Goal: Complete application form

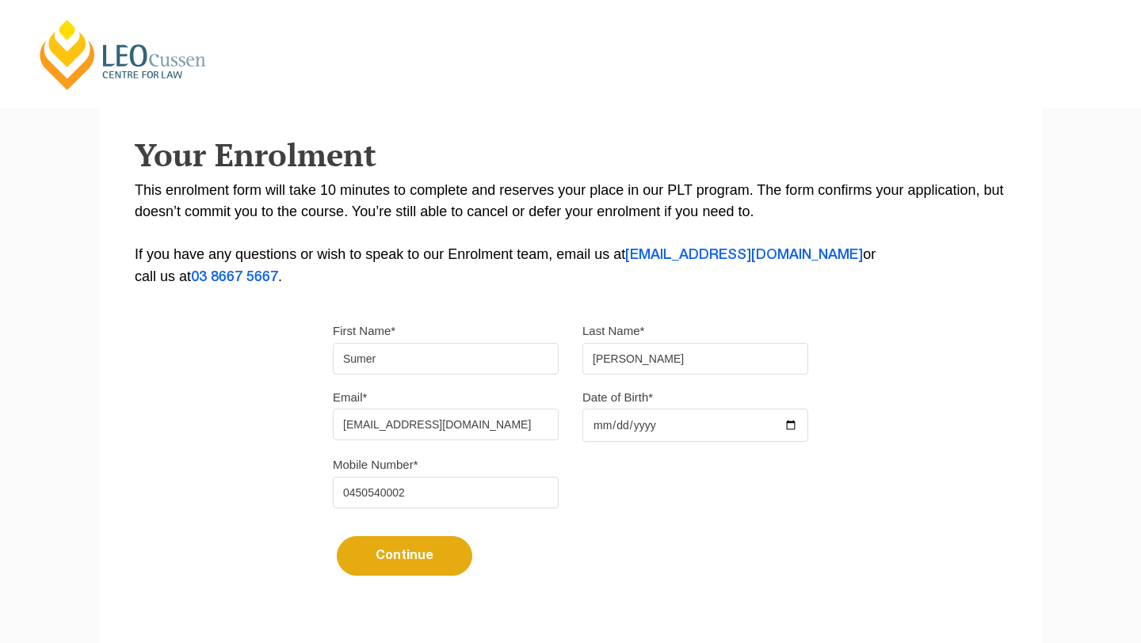
click at [601, 426] on input "Date of Birth*" at bounding box center [695, 425] width 226 height 33
type input "2002-08-15"
click at [434, 556] on button "Continue" at bounding box center [405, 557] width 136 height 40
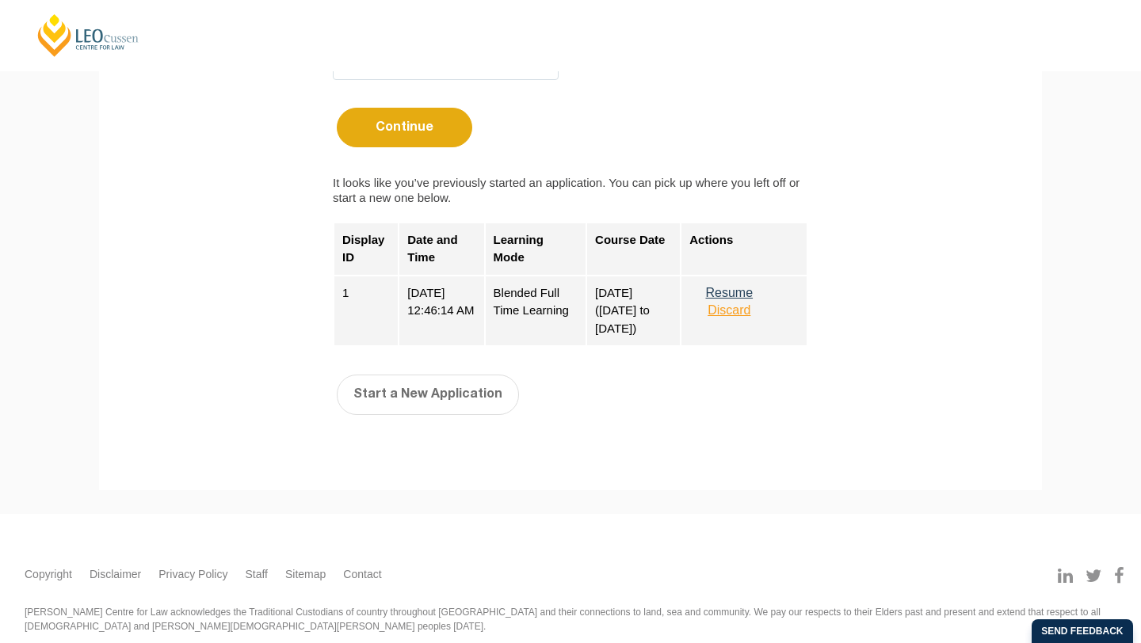
scroll to position [700, 0]
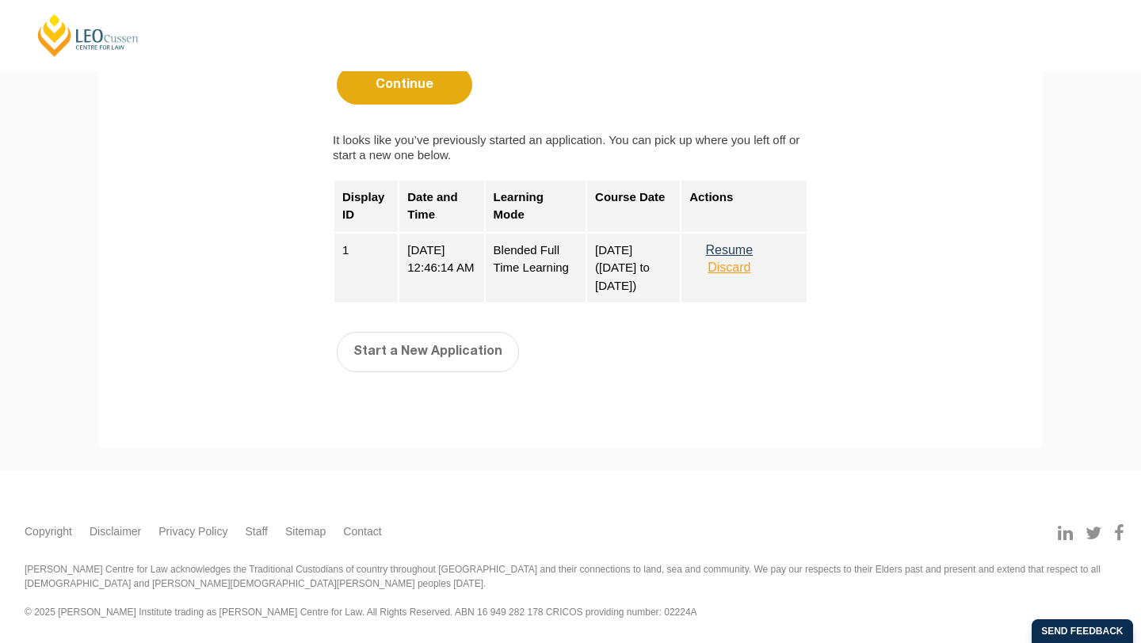
click at [734, 248] on button "Resume" at bounding box center [728, 250] width 79 height 14
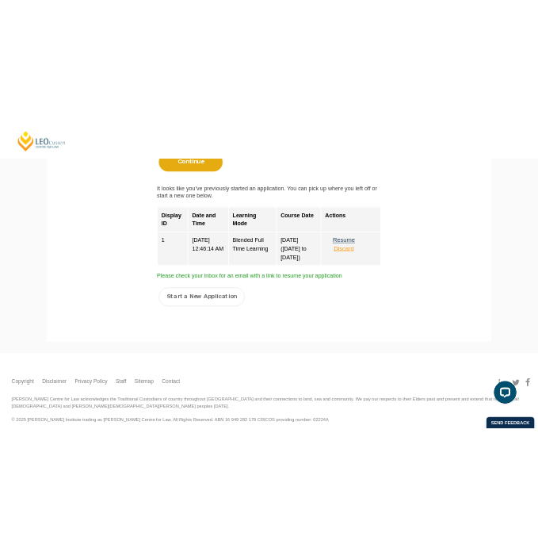
scroll to position [0, 0]
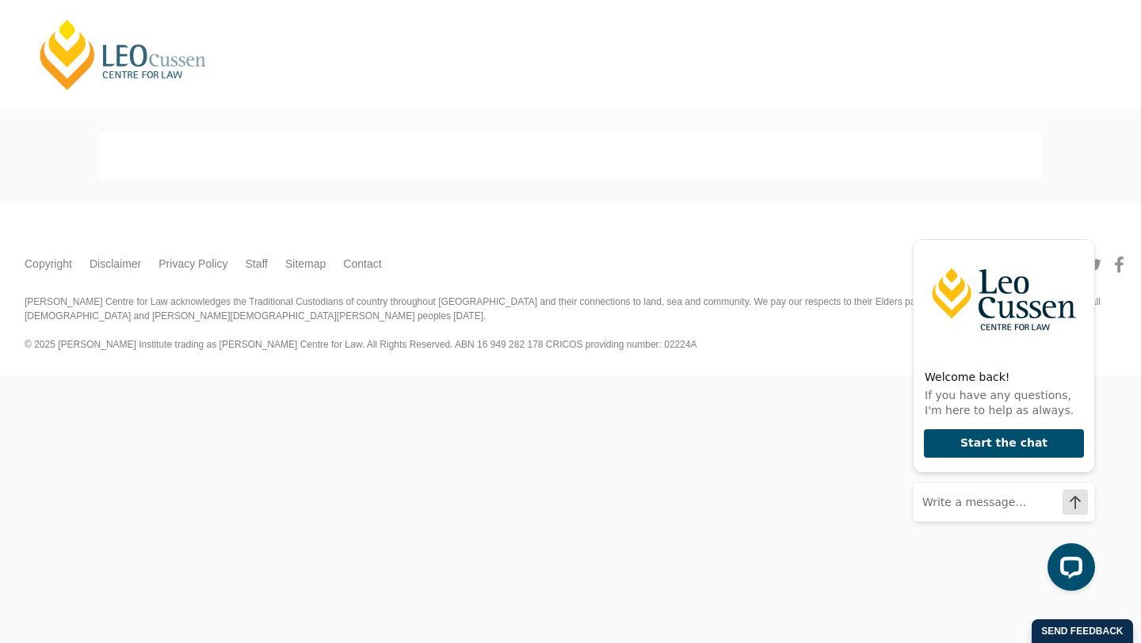
click at [537, 532] on body "Leo Cussen Centre for Law Search here Practical Legal Training Our Practical Le…" at bounding box center [570, 321] width 1141 height 643
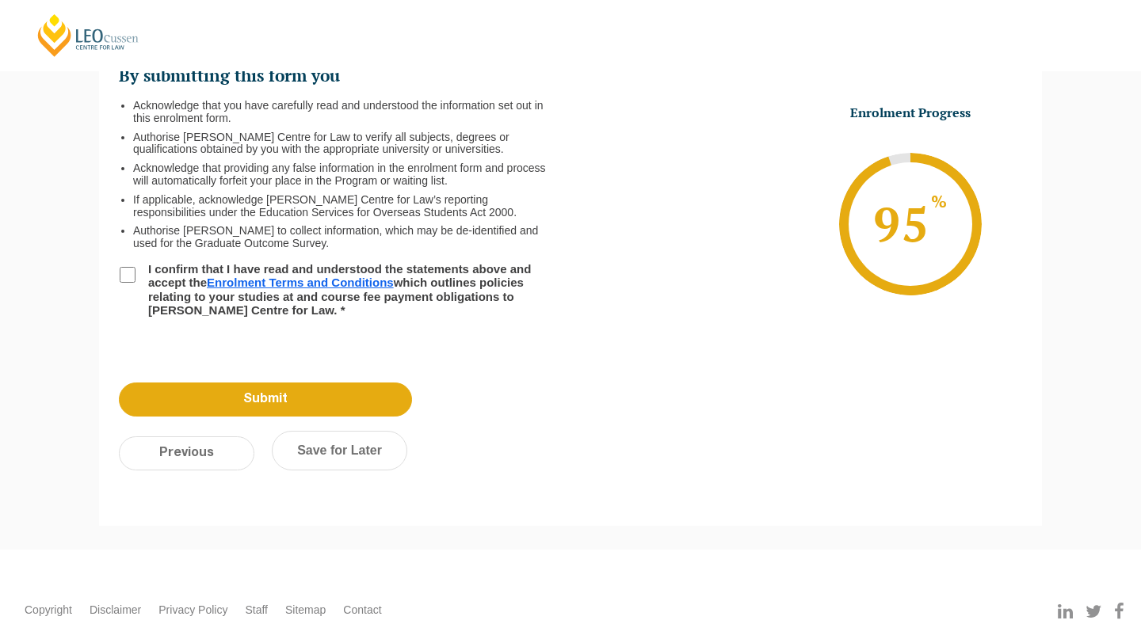
scroll to position [227, 0]
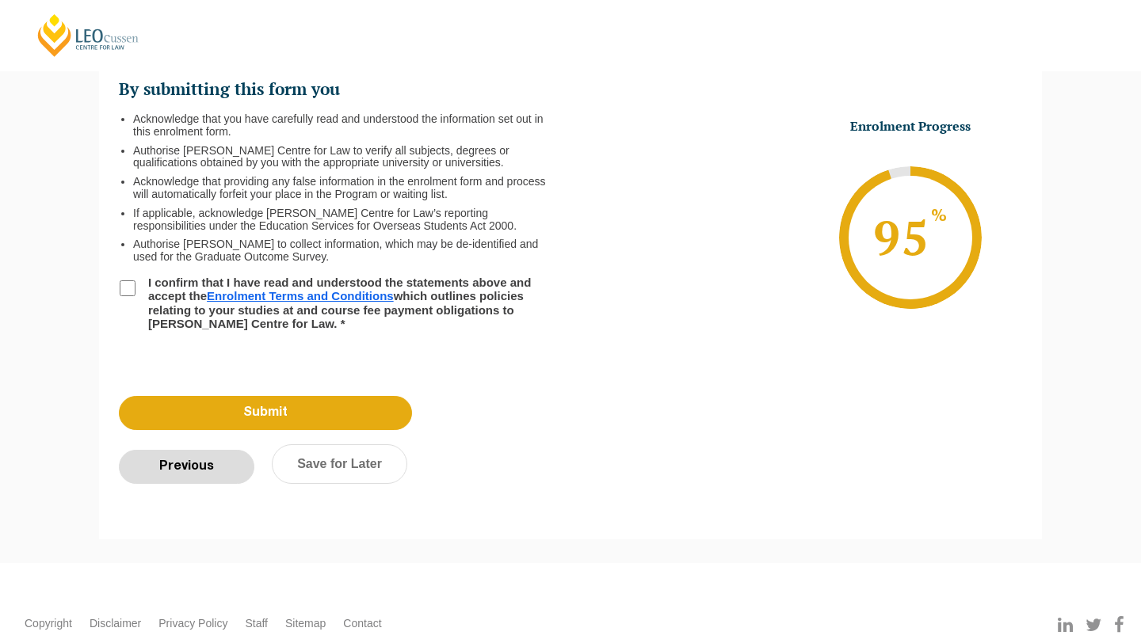
click at [204, 452] on input "Previous" at bounding box center [187, 467] width 136 height 34
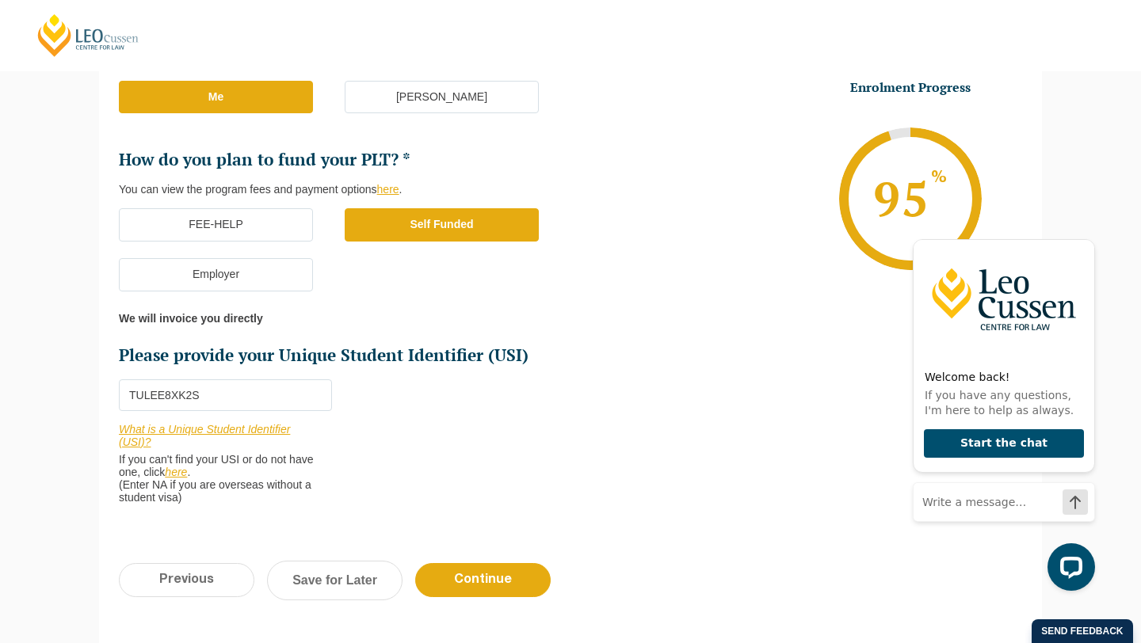
scroll to position [407, 0]
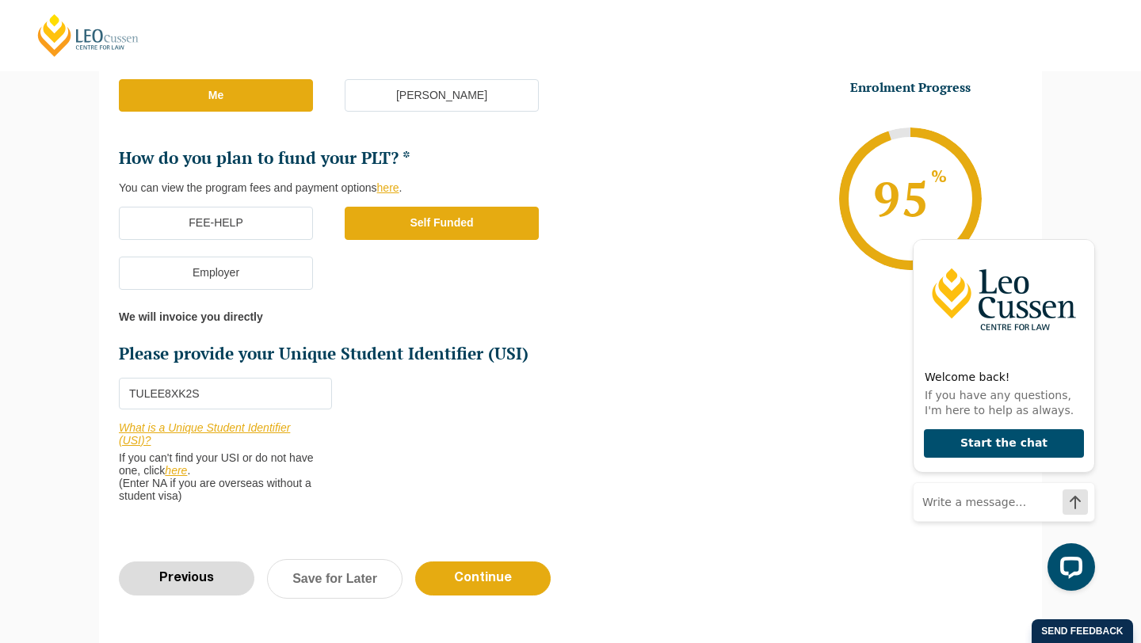
click at [227, 582] on input "Previous" at bounding box center [187, 579] width 136 height 34
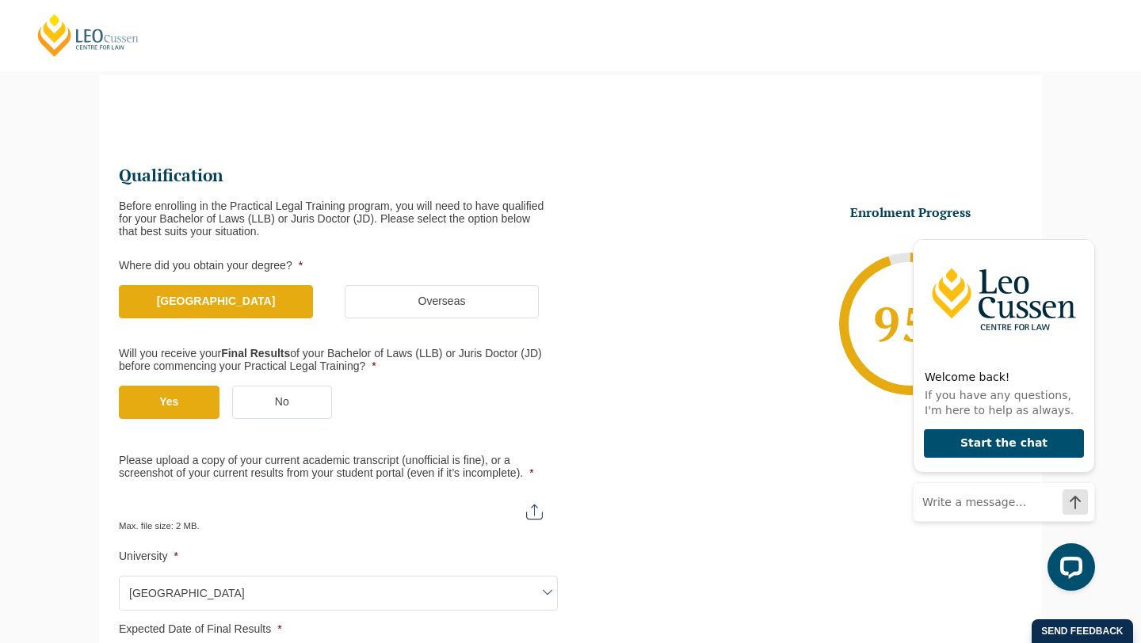
scroll to position [144, 0]
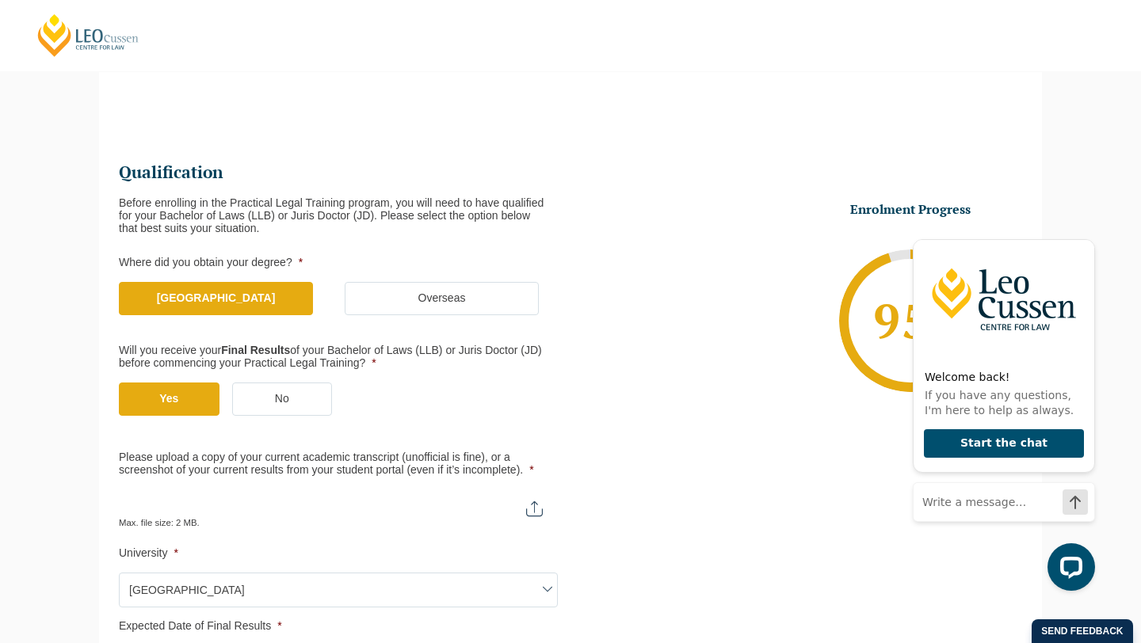
click at [533, 508] on input "Please upload a copy of your current academic transcript (unofficial is fine), …" at bounding box center [338, 503] width 439 height 27
click at [540, 492] on input "Please upload a copy of your current academic transcript (unofficial is fine), …" at bounding box center [338, 503] width 439 height 27
type input "C:\fakepath\Sumer Academic Transcript .pdf"
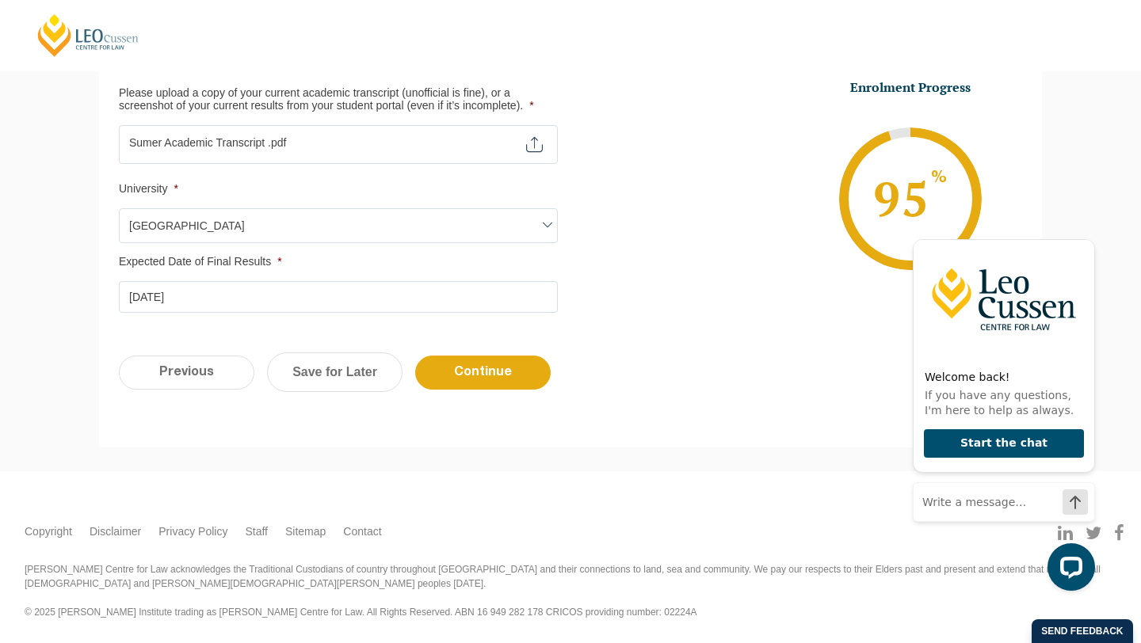
scroll to position [444, 0]
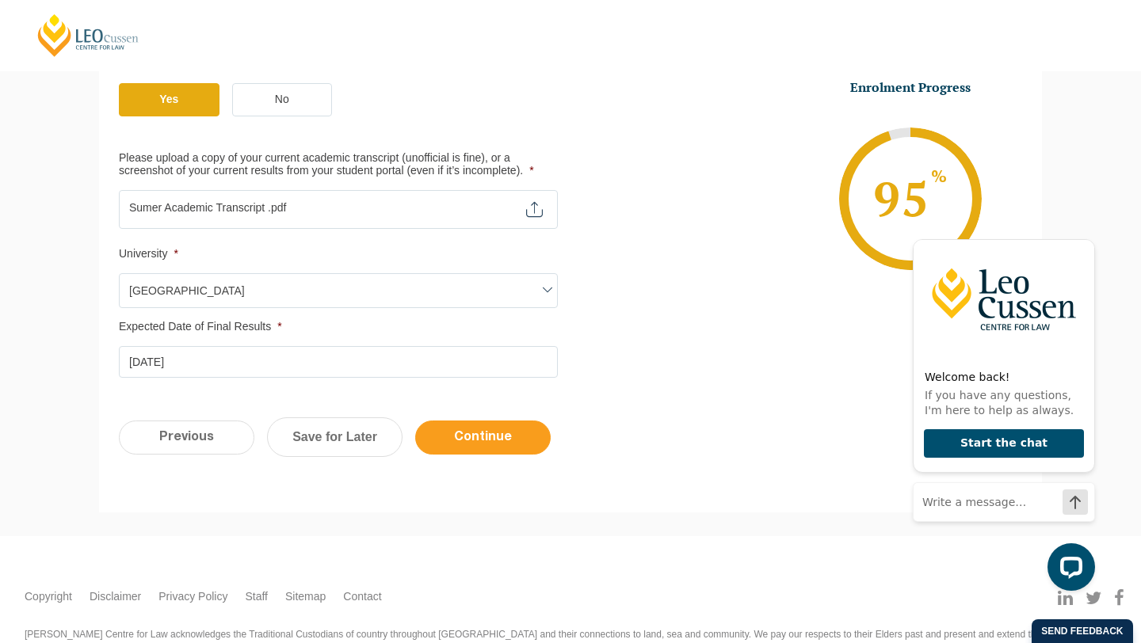
click at [468, 440] on input "Continue" at bounding box center [483, 438] width 136 height 34
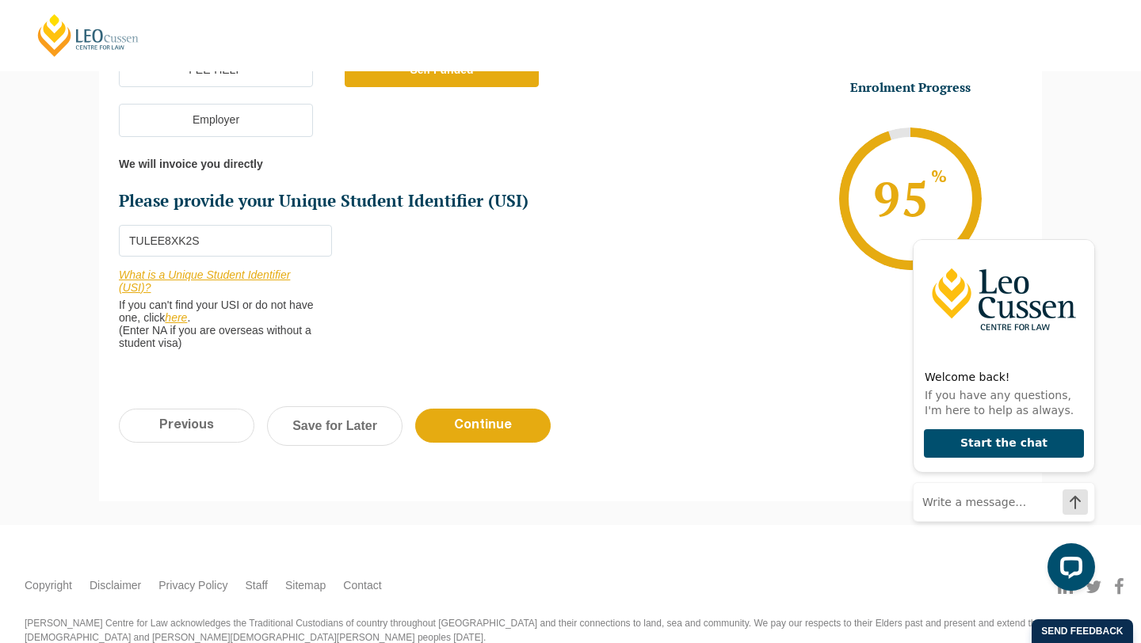
scroll to position [562, 0]
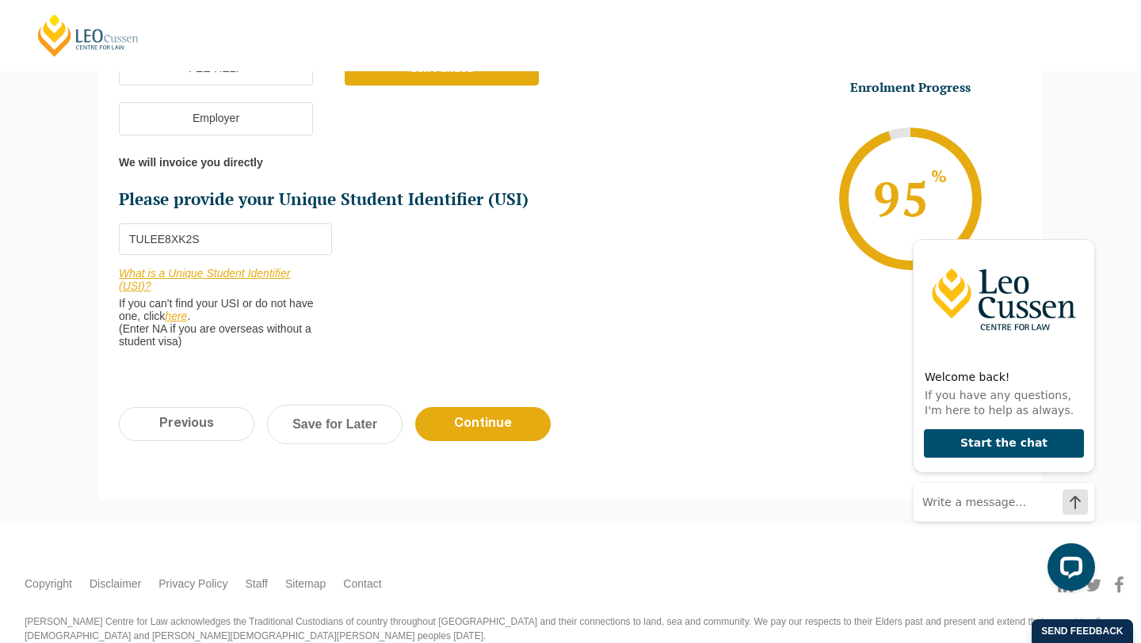
drag, startPoint x: 496, startPoint y: 410, endPoint x: 534, endPoint y: 334, distance: 85.8
click at [533, 333] on div "Who would you like to organise your Professional Placement? [PERSON_NAME] can a…" at bounding box center [570, 77] width 943 height 798
click at [525, 445] on div "Previous Continue Save for Later" at bounding box center [570, 432] width 943 height 87
click at [520, 436] on input "Continue" at bounding box center [483, 424] width 136 height 34
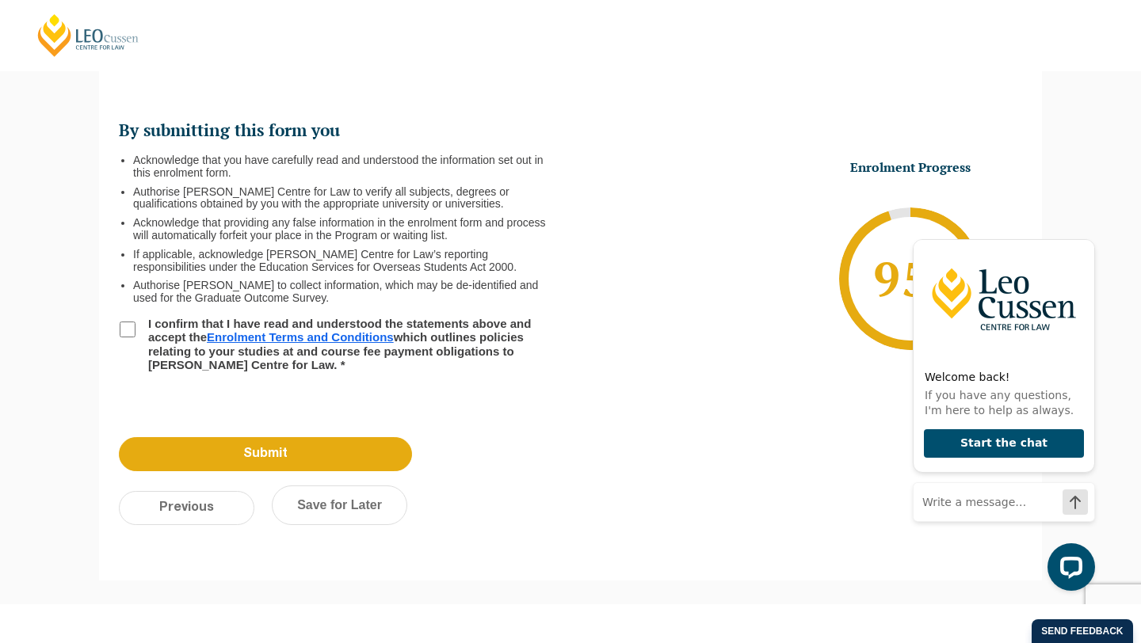
scroll to position [137, 0]
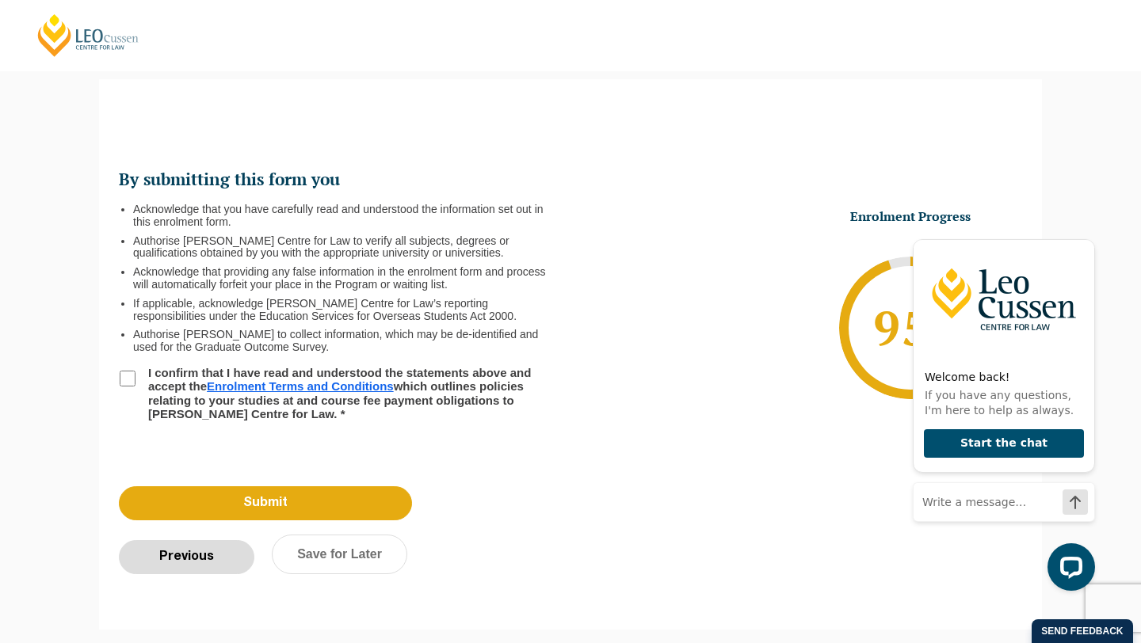
click at [193, 553] on input "Previous" at bounding box center [187, 557] width 136 height 34
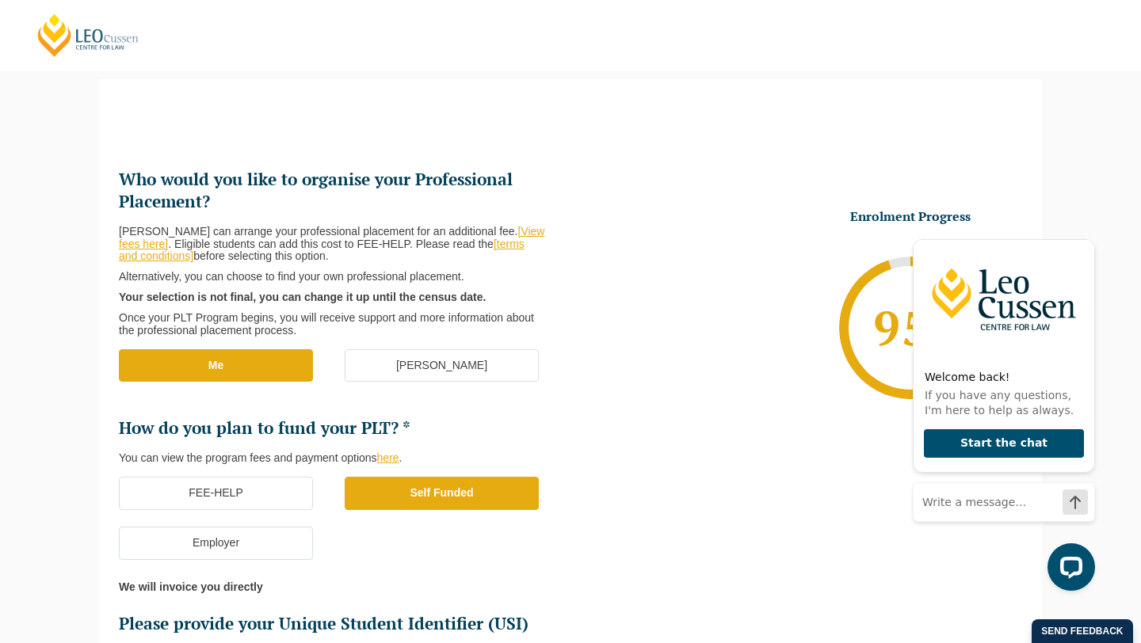
scroll to position [614, 0]
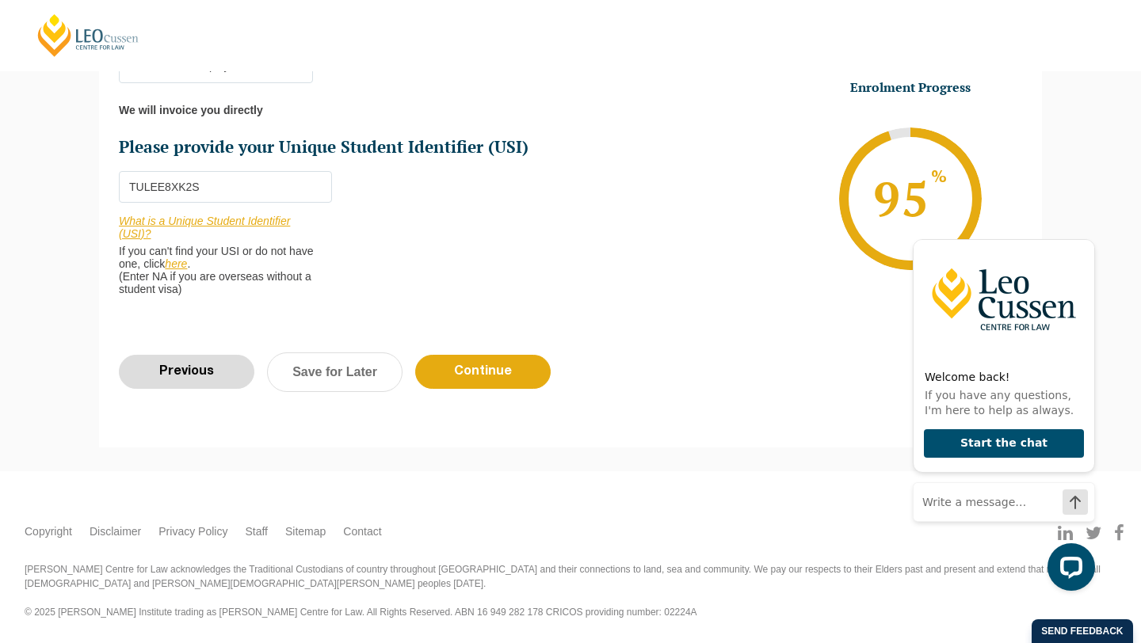
click at [171, 365] on input "Previous" at bounding box center [187, 372] width 136 height 34
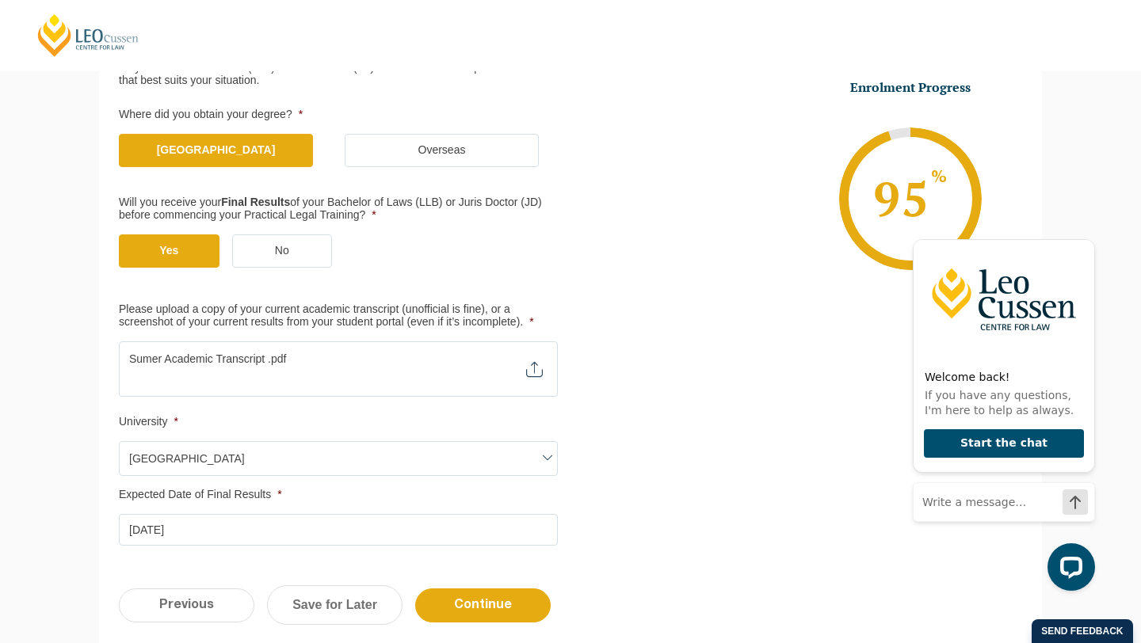
scroll to position [527, 0]
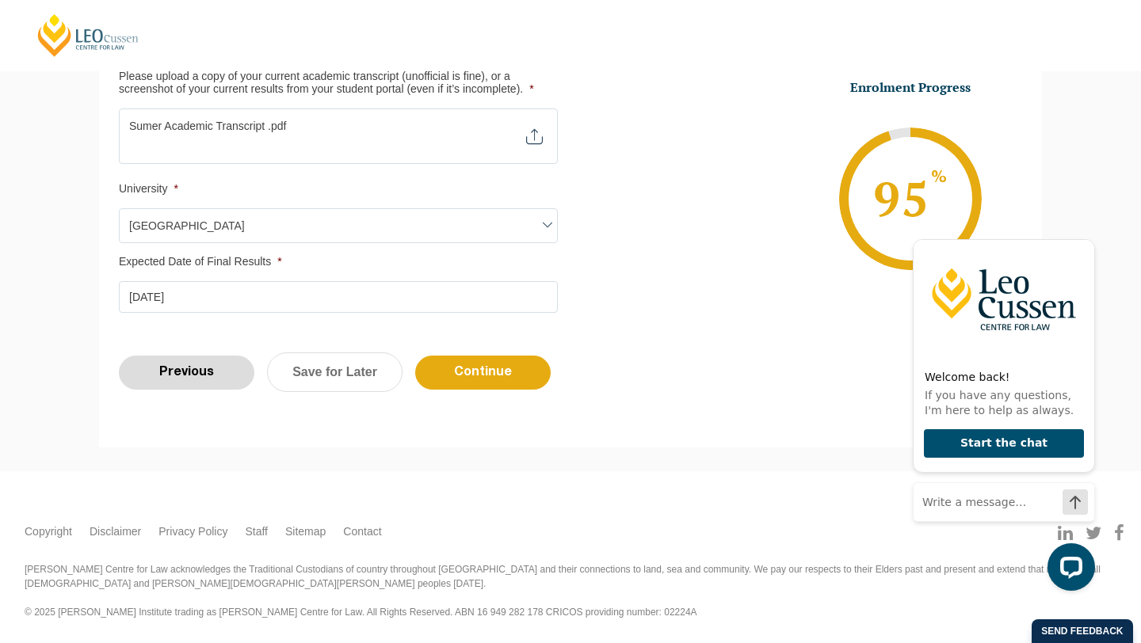
click at [178, 380] on input "Previous" at bounding box center [187, 373] width 136 height 34
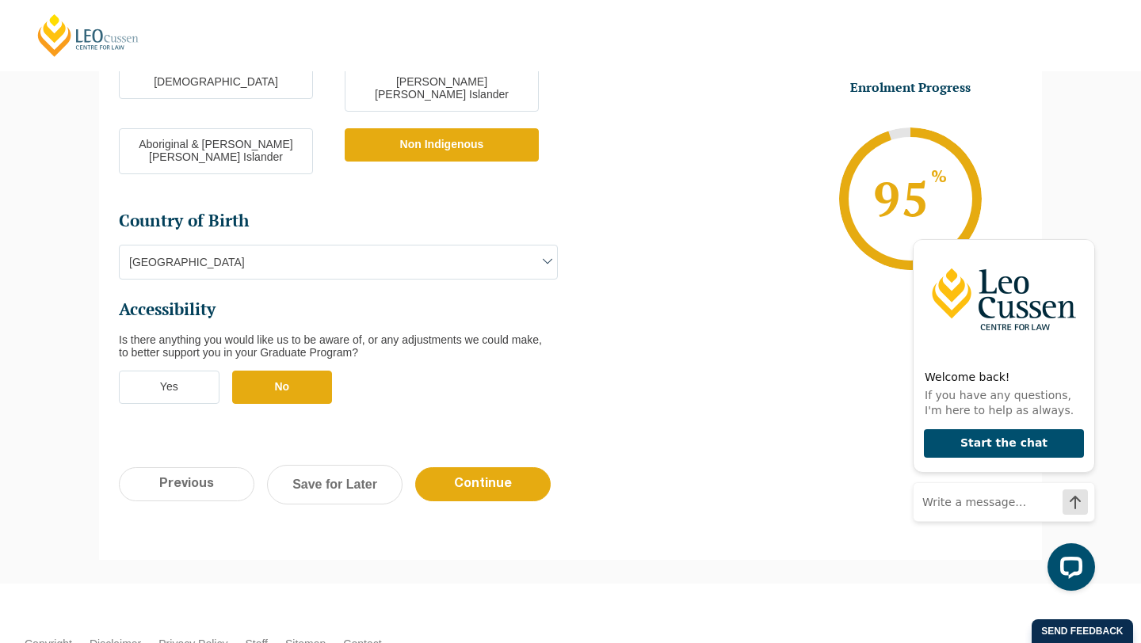
scroll to position [613, 0]
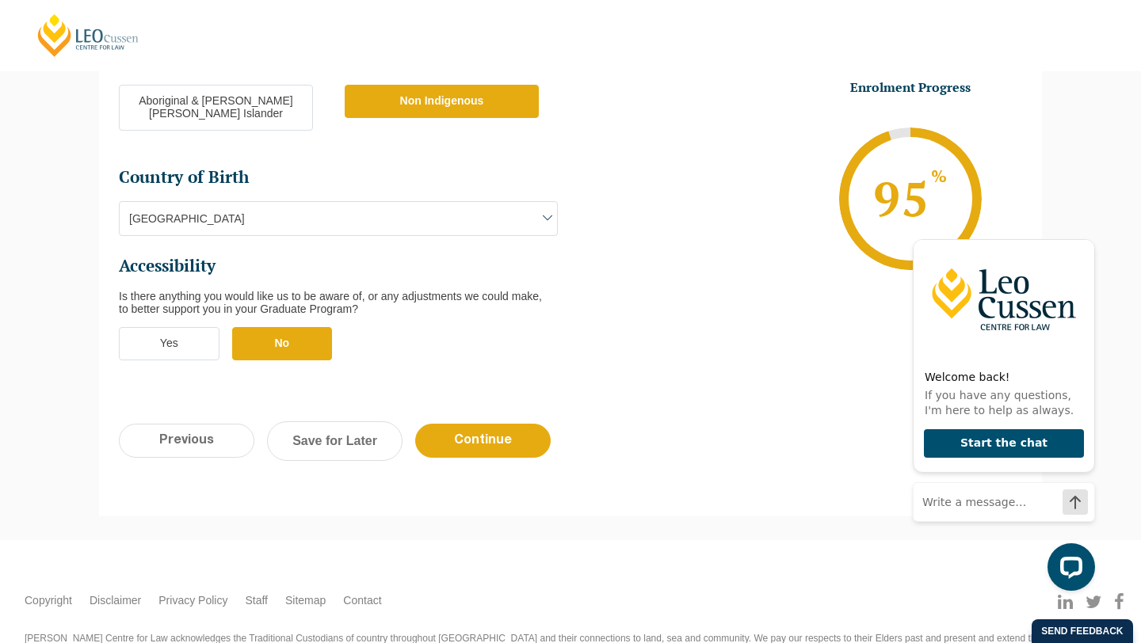
click at [187, 424] on input "Previous" at bounding box center [187, 441] width 136 height 34
select select "Blended Full Time Learning"
select select "VIC"
select select
select select "[DATE] ([DATE] to [DATE])"
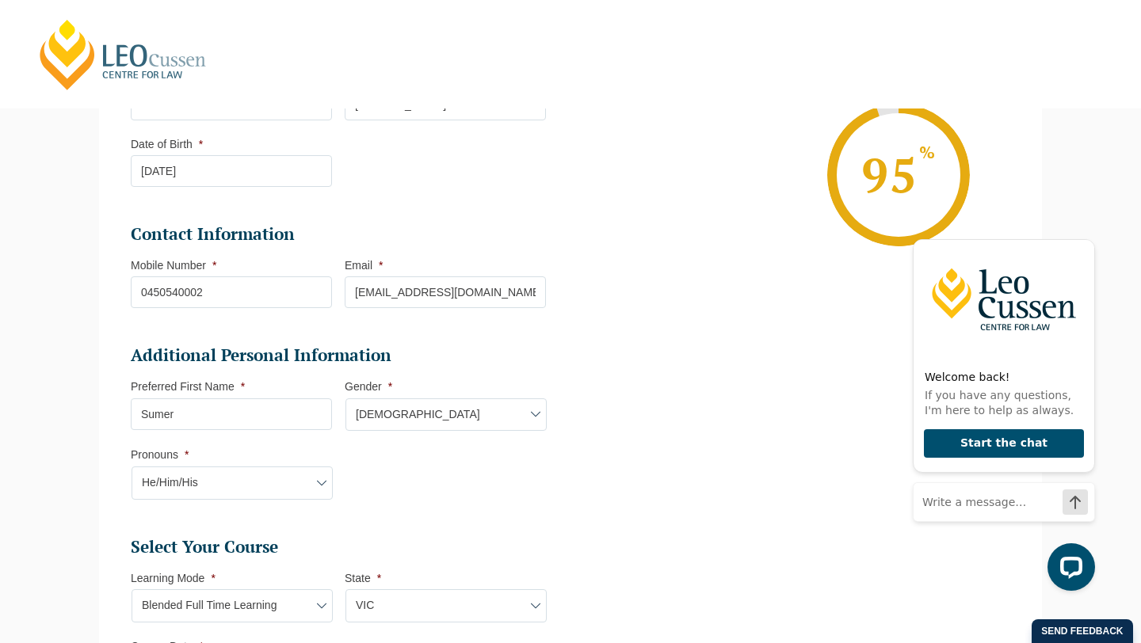
scroll to position [0, 0]
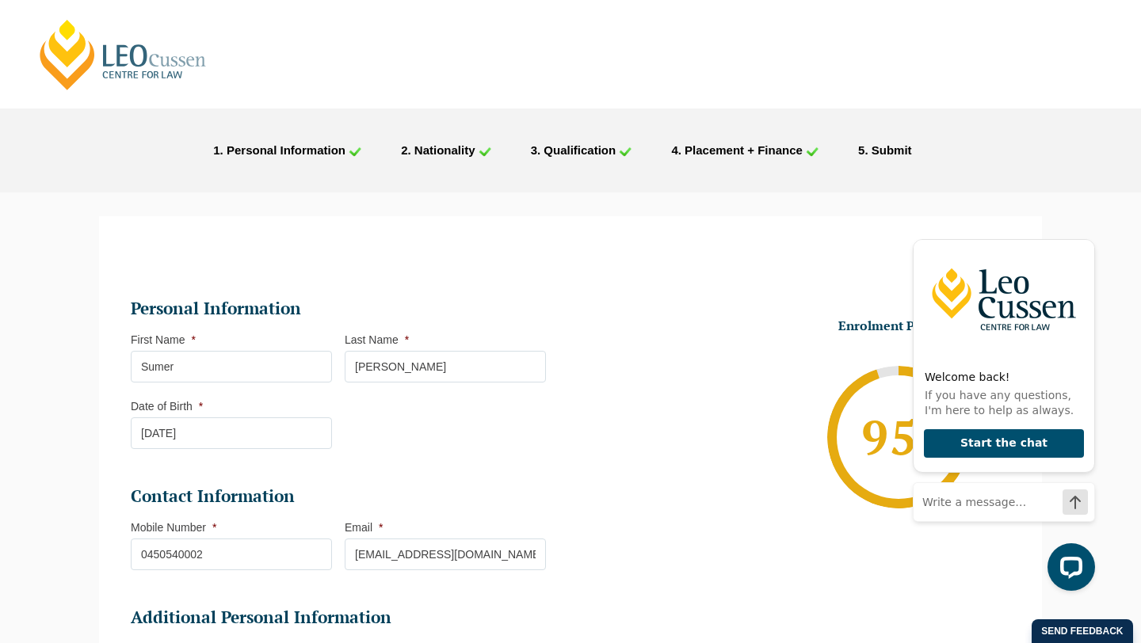
click at [879, 151] on span ". Submit" at bounding box center [888, 149] width 47 height 13
click at [798, 165] on div "STEP 1 . Personal Information 2 . Nationality 3 . Qualification 4 . Placement +…" at bounding box center [570, 151] width 1141 height 84
click at [788, 149] on span ". Placement + Finance" at bounding box center [740, 149] width 124 height 13
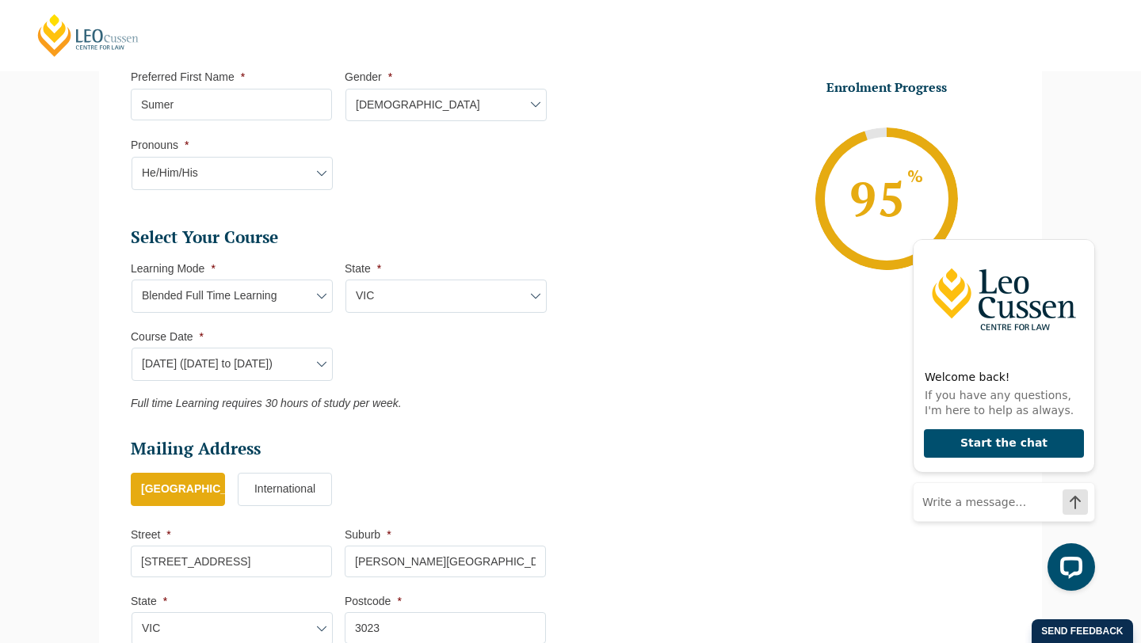
scroll to position [701, 0]
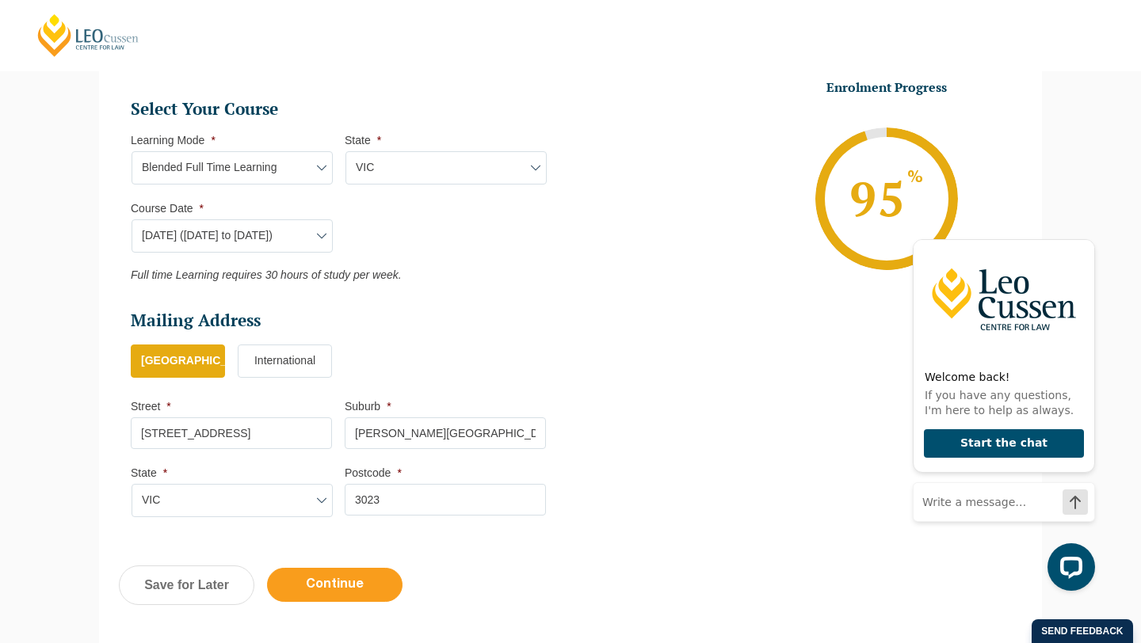
click at [366, 593] on input "Continue" at bounding box center [335, 585] width 136 height 34
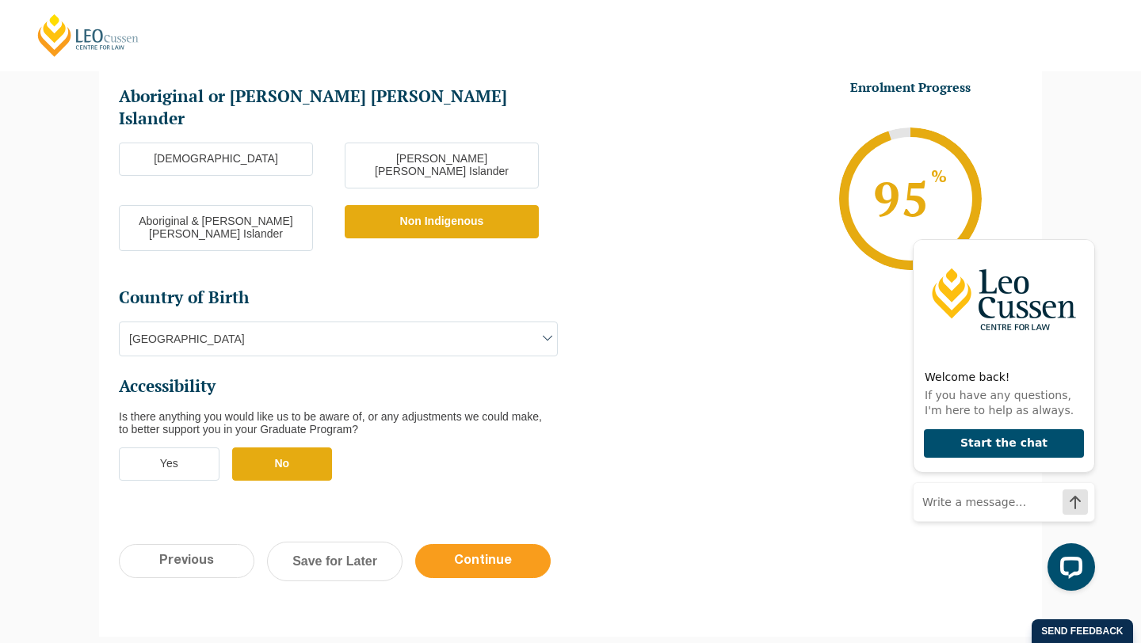
scroll to position [532, 0]
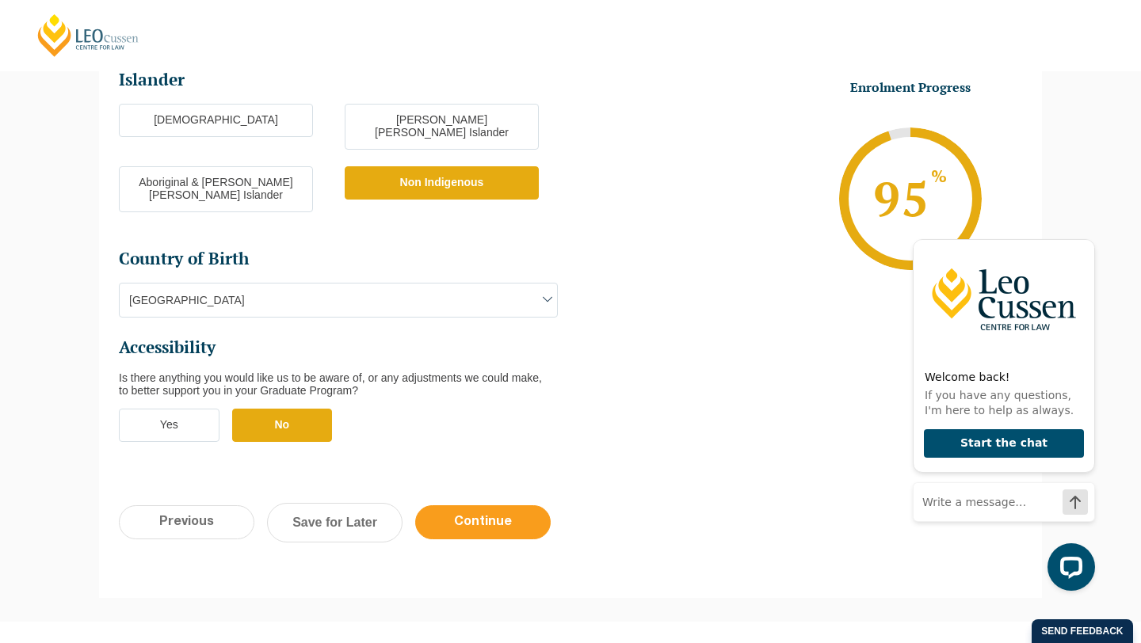
click at [509, 506] on input "Continue" at bounding box center [483, 523] width 136 height 34
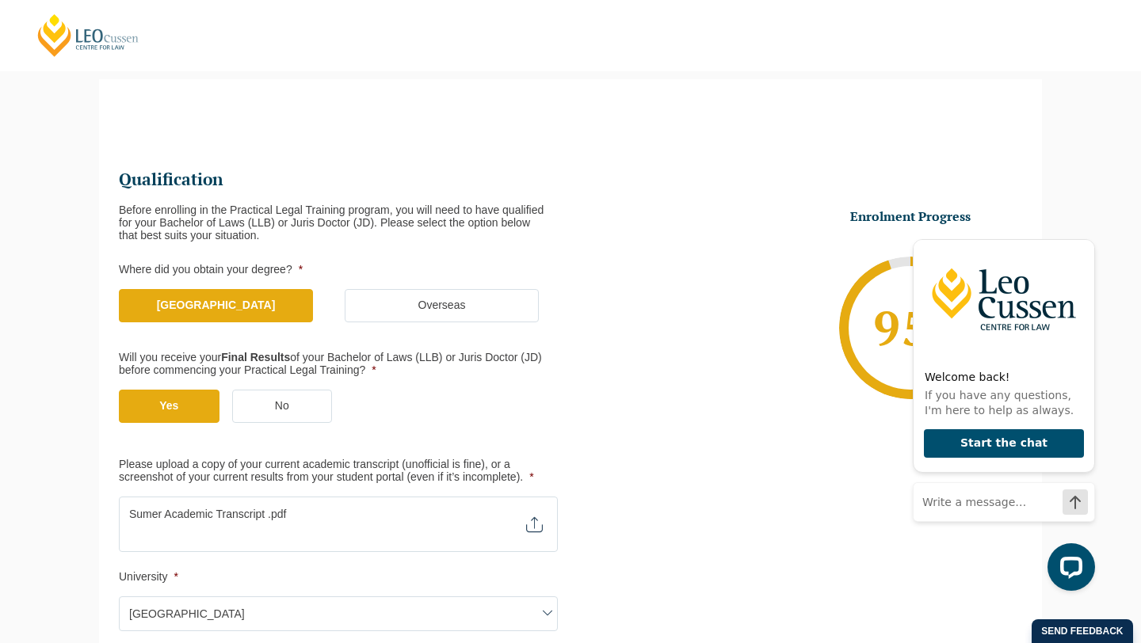
scroll to position [527, 0]
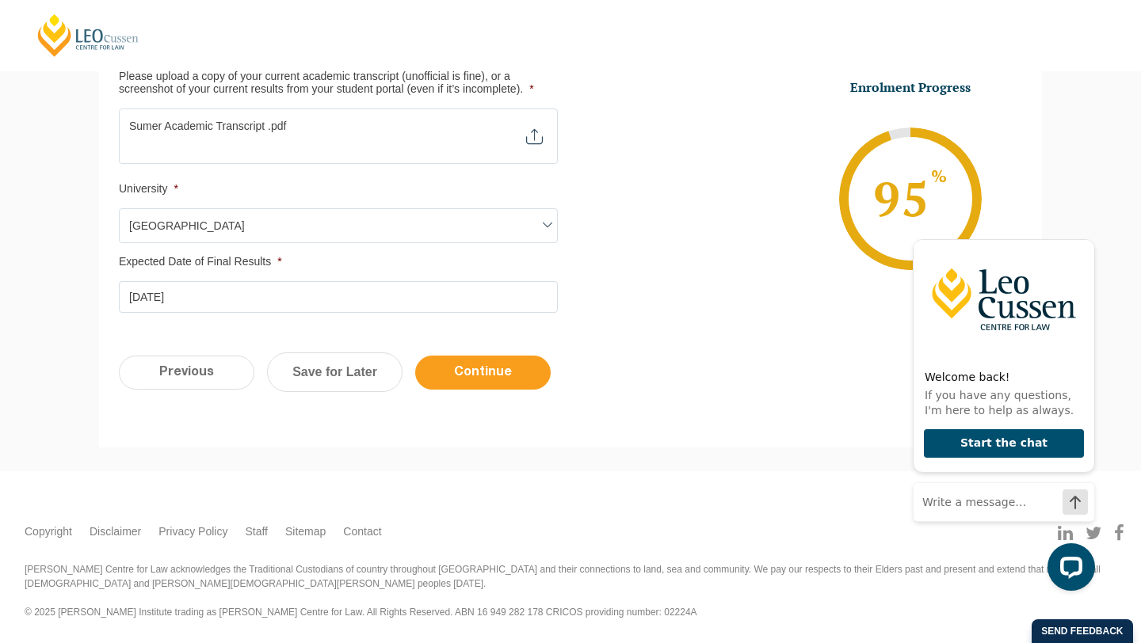
click at [459, 385] on input "Continue" at bounding box center [483, 373] width 136 height 34
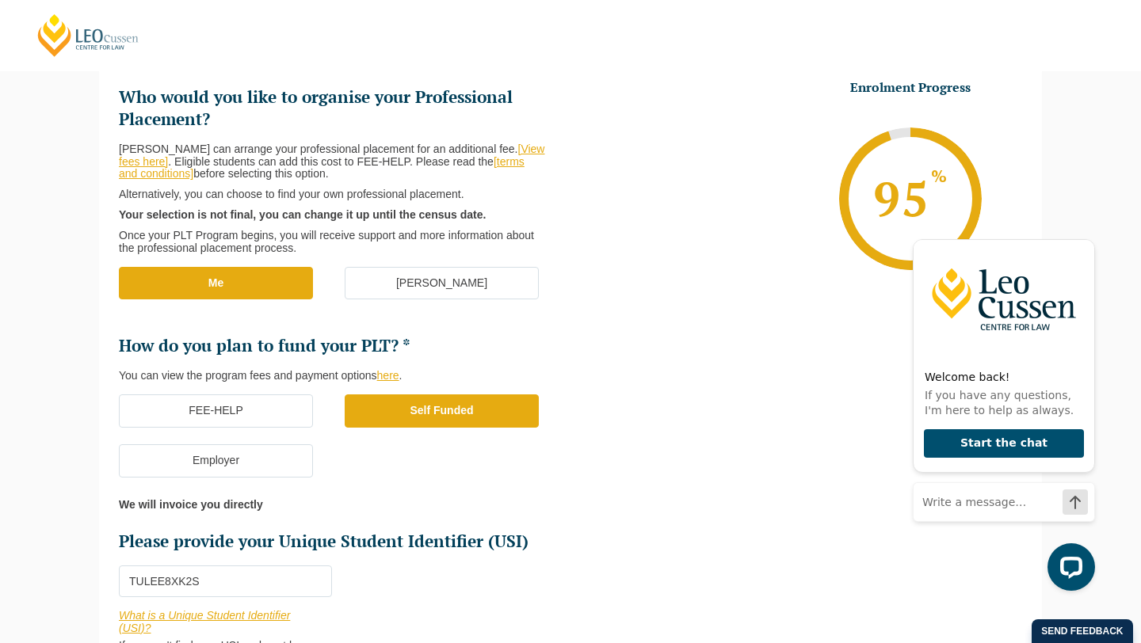
scroll to position [614, 0]
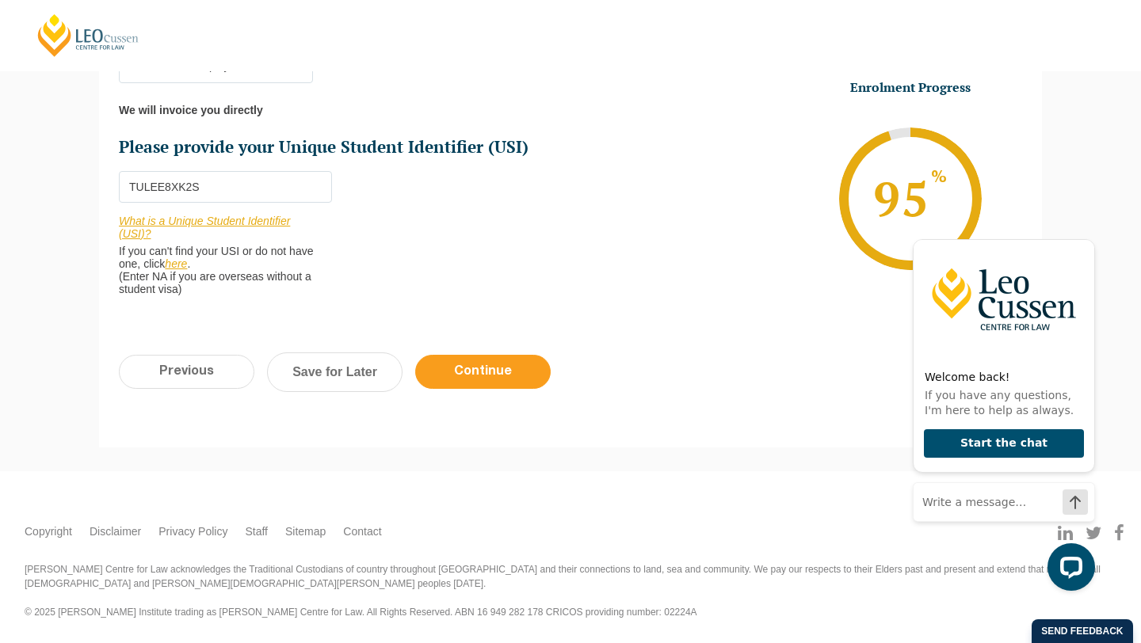
click at [459, 377] on input "Continue" at bounding box center [483, 372] width 136 height 34
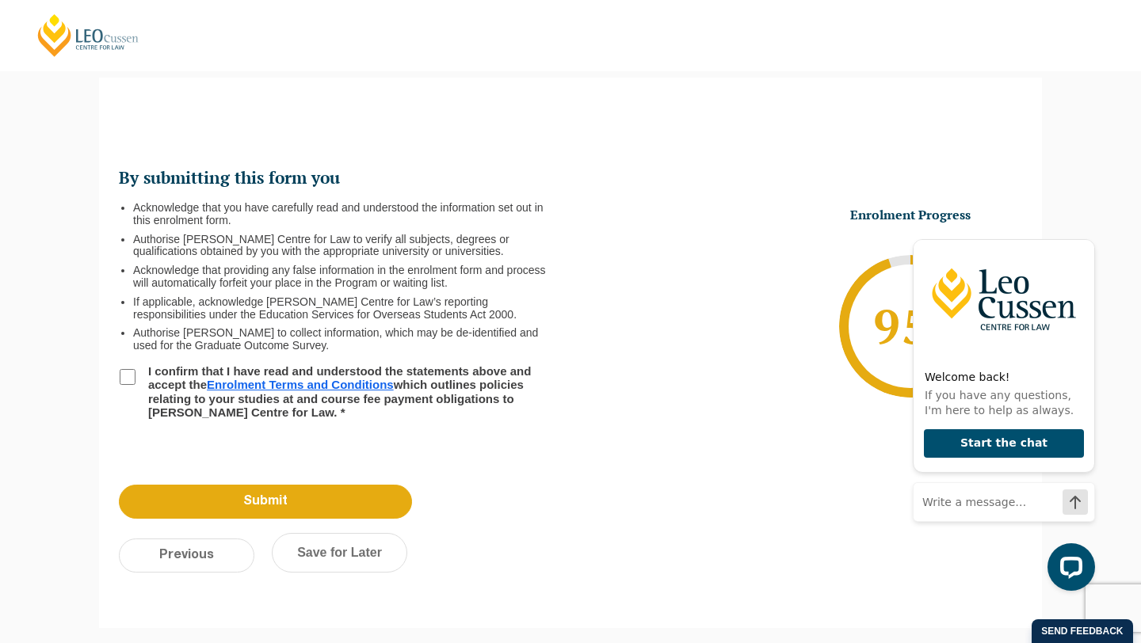
scroll to position [137, 0]
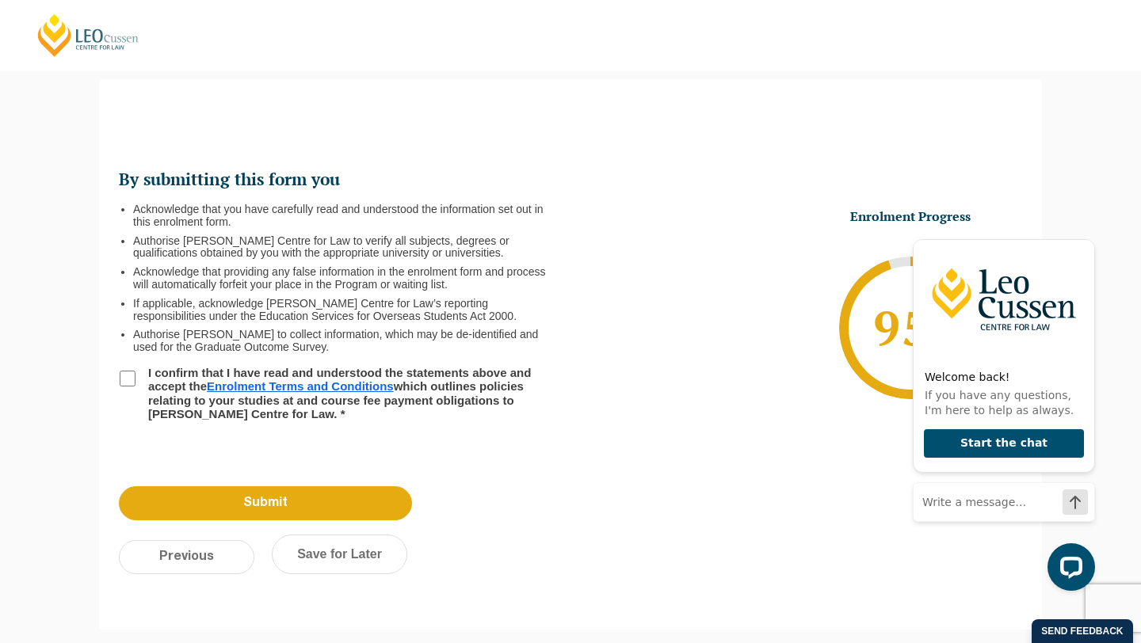
click at [131, 380] on input "I confirm that I have read and understood the statements above and accept the E…" at bounding box center [128, 379] width 16 height 16
checkbox input "true"
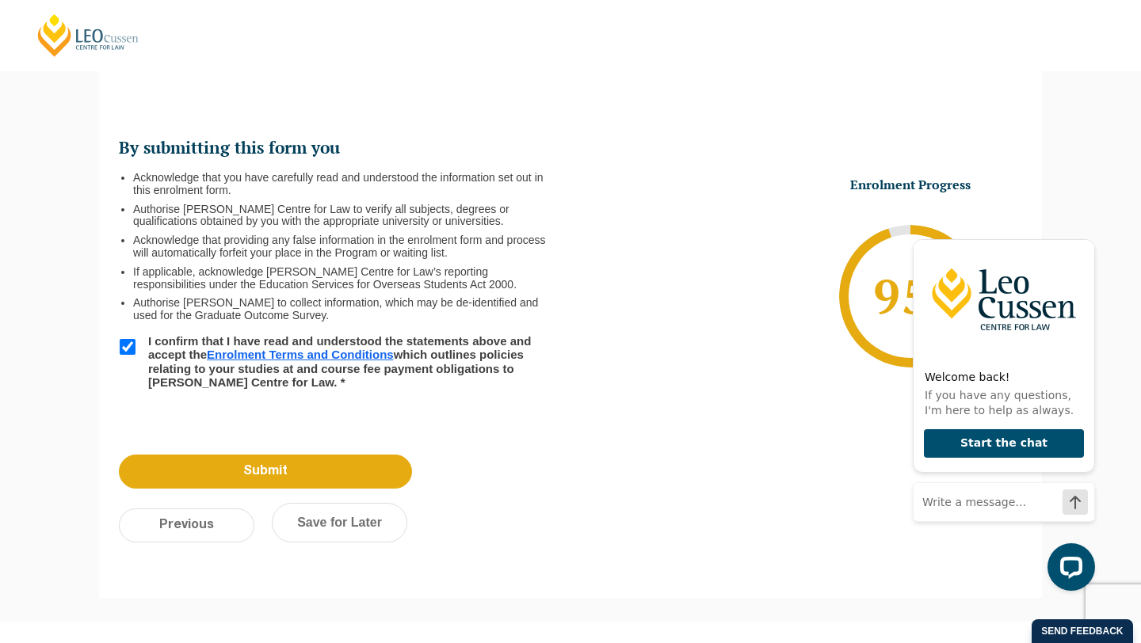
scroll to position [257, 0]
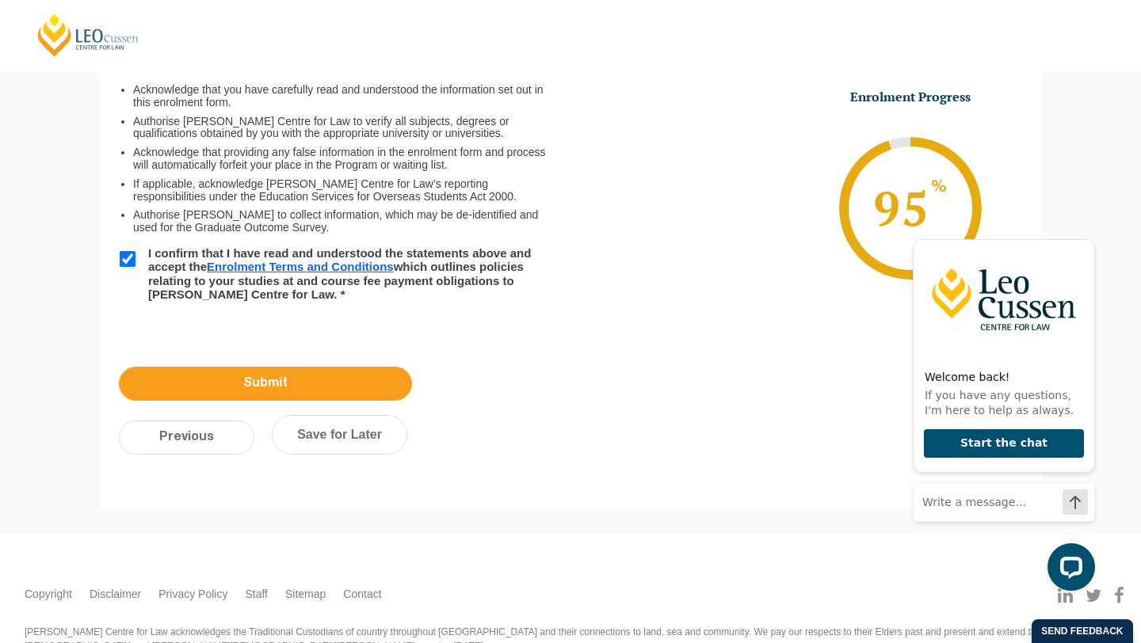
click at [298, 386] on input "Submit" at bounding box center [265, 384] width 293 height 34
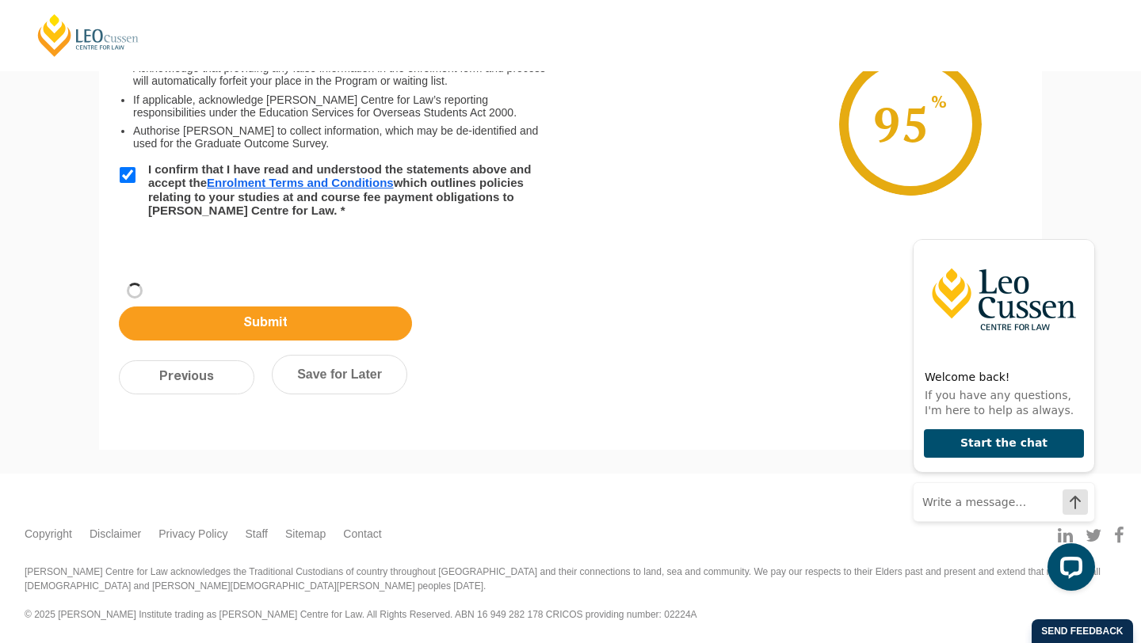
scroll to position [173, 0]
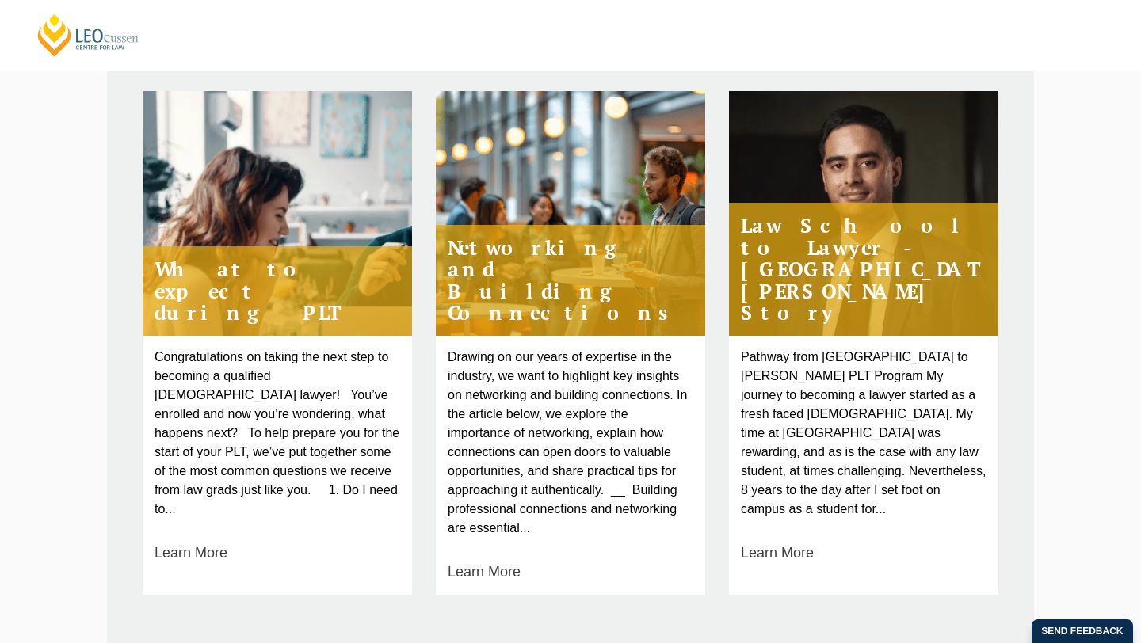
scroll to position [649, 0]
